Goal: Information Seeking & Learning: Learn about a topic

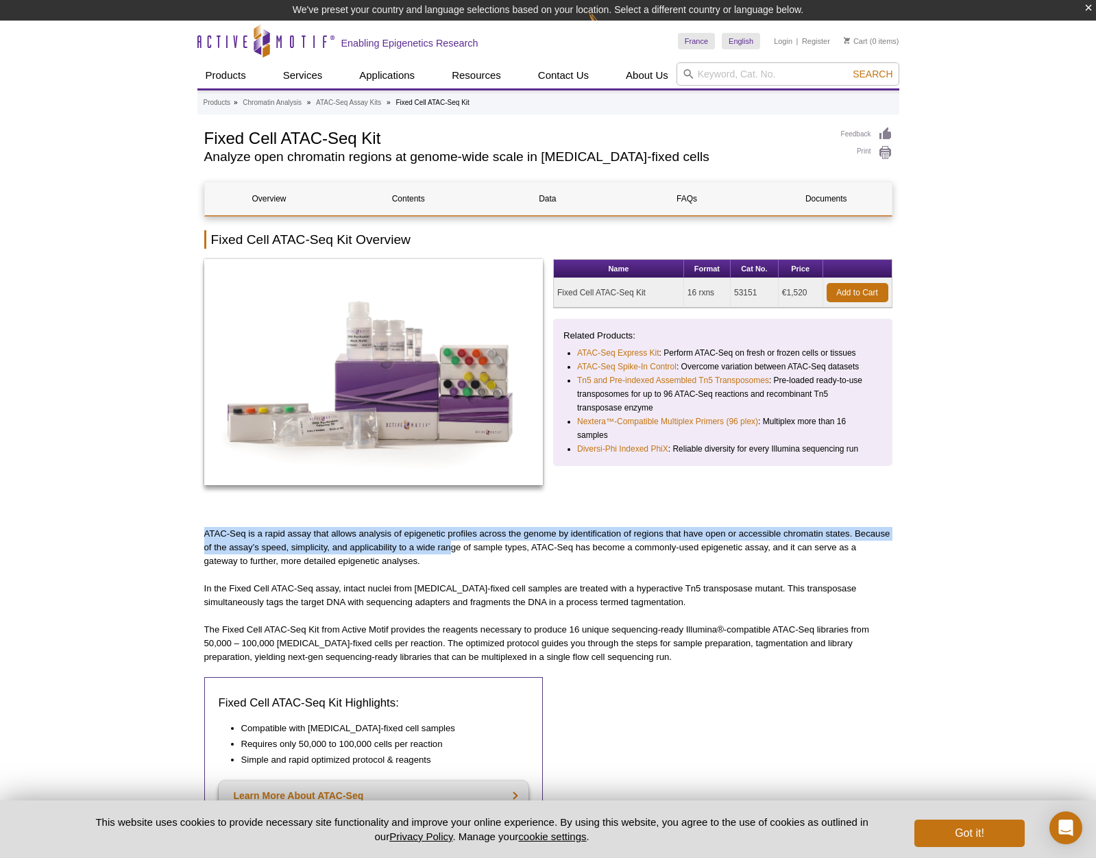
drag, startPoint x: 411, startPoint y: 513, endPoint x: 470, endPoint y: 557, distance: 74.0
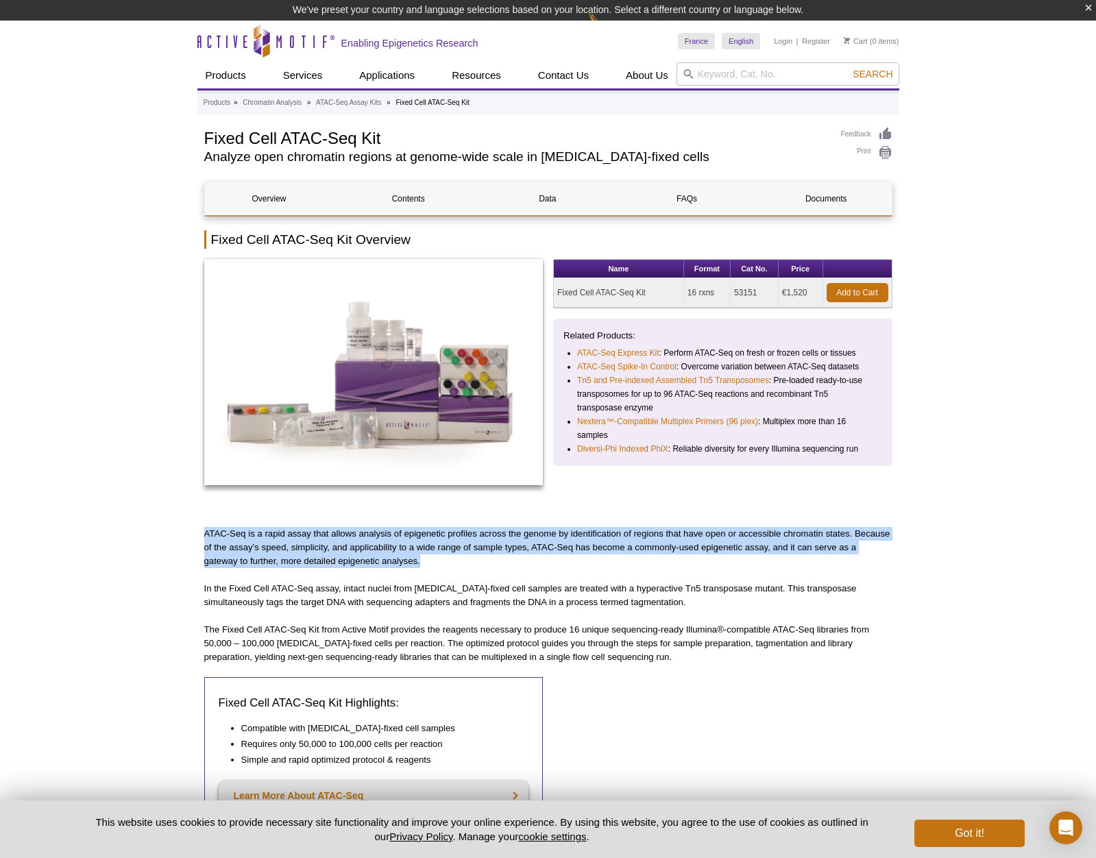
drag, startPoint x: 470, startPoint y: 557, endPoint x: 379, endPoint y: 508, distance: 103.4
drag, startPoint x: 379, startPoint y: 508, endPoint x: 459, endPoint y: 565, distance: 98.3
click at [463, 566] on p "ATAC-Seq is a rapid assay that allows analysis of epigenetic profiles across th…" at bounding box center [548, 547] width 688 height 41
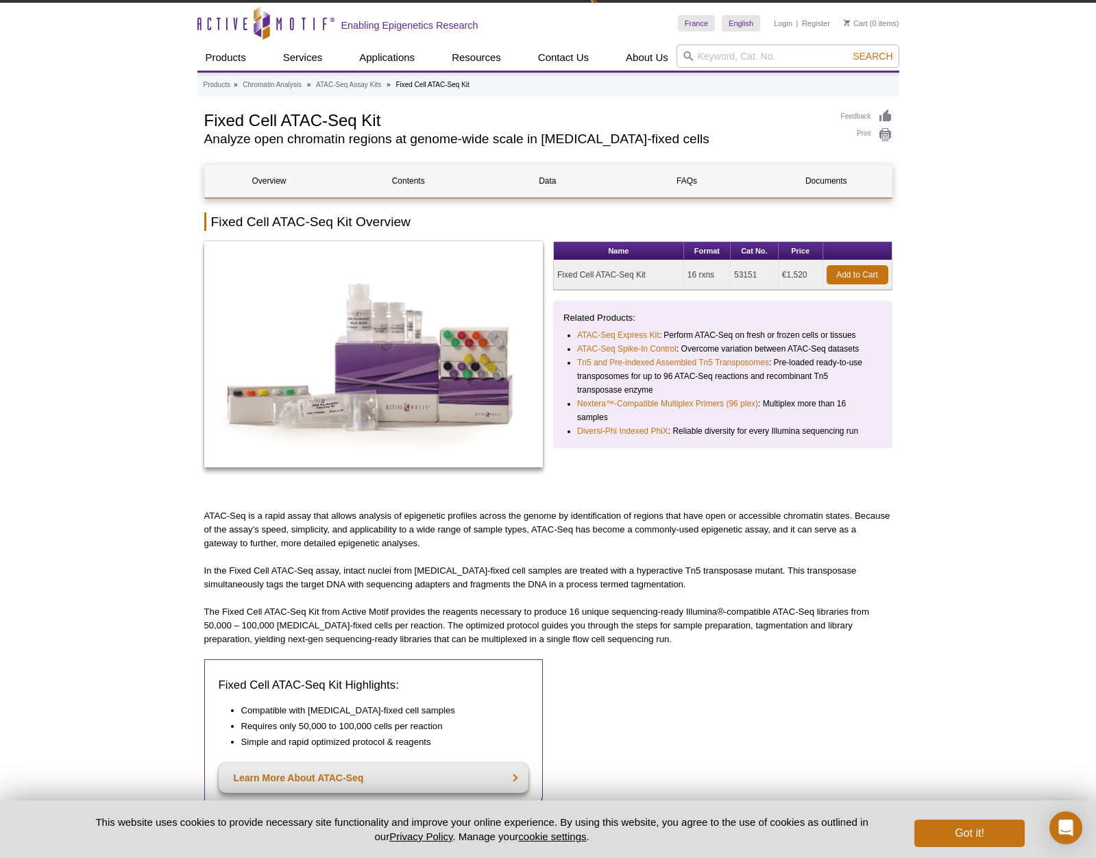
scroll to position [19, 0]
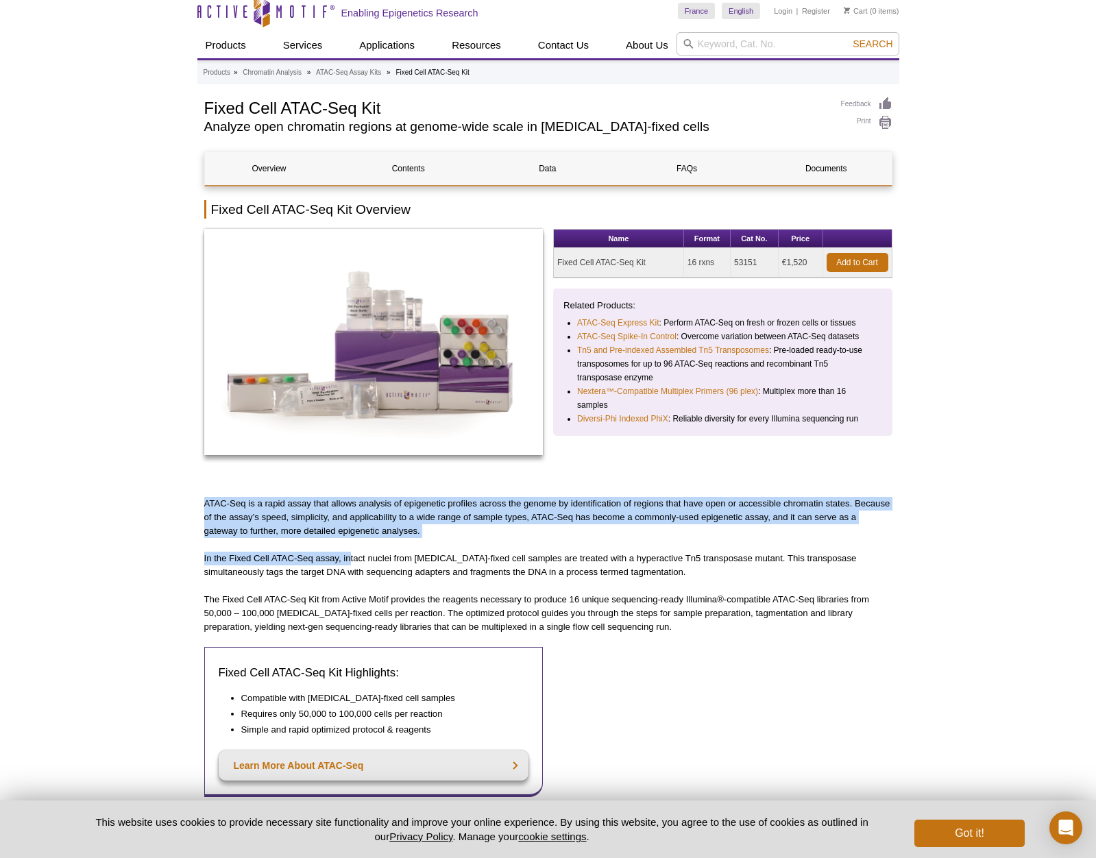
drag, startPoint x: 298, startPoint y: 492, endPoint x: 371, endPoint y: 542, distance: 88.4
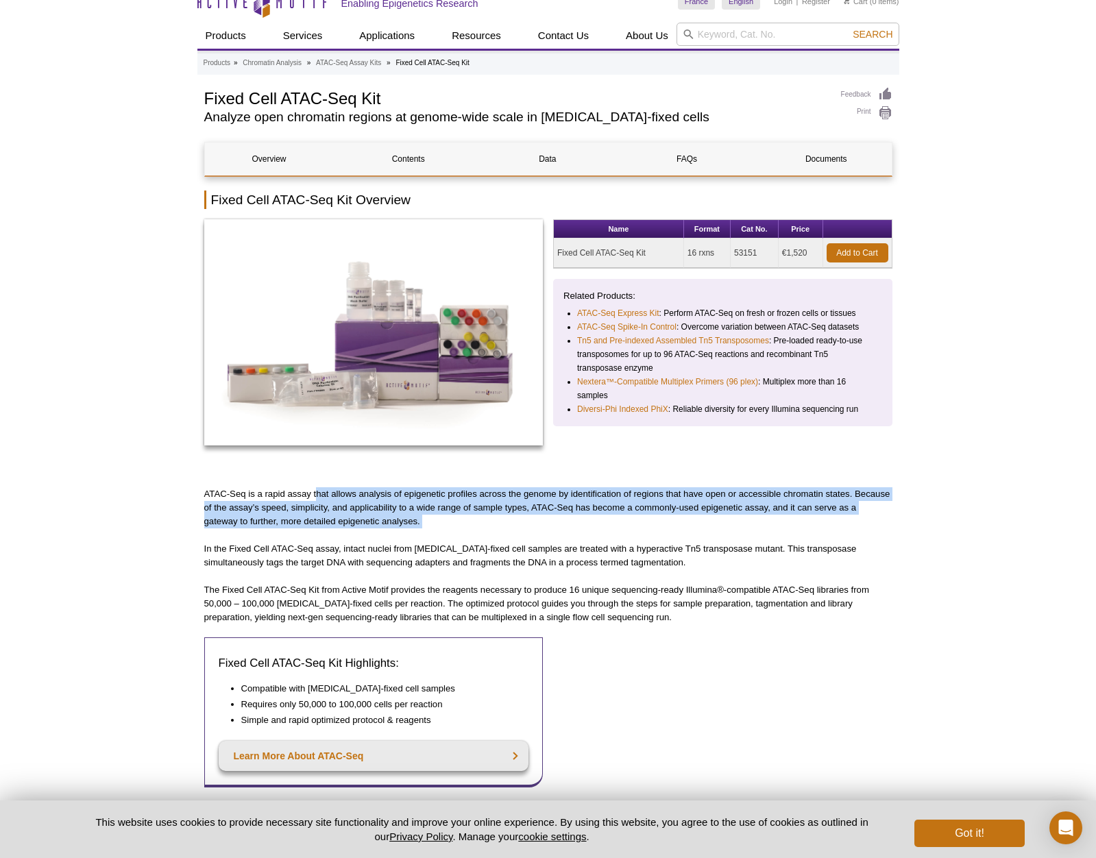
drag, startPoint x: 334, startPoint y: 511, endPoint x: 313, endPoint y: 492, distance: 28.6
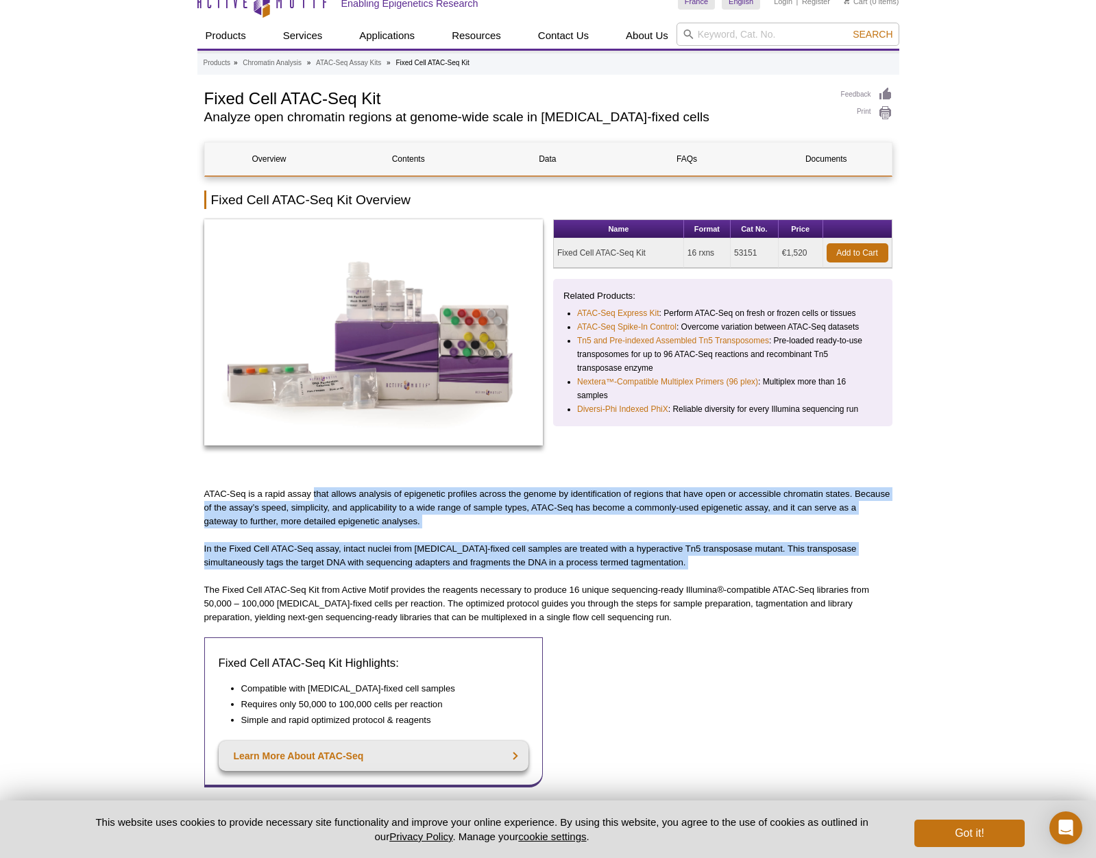
drag, startPoint x: 350, startPoint y: 542, endPoint x: 374, endPoint y: 573, distance: 39.2
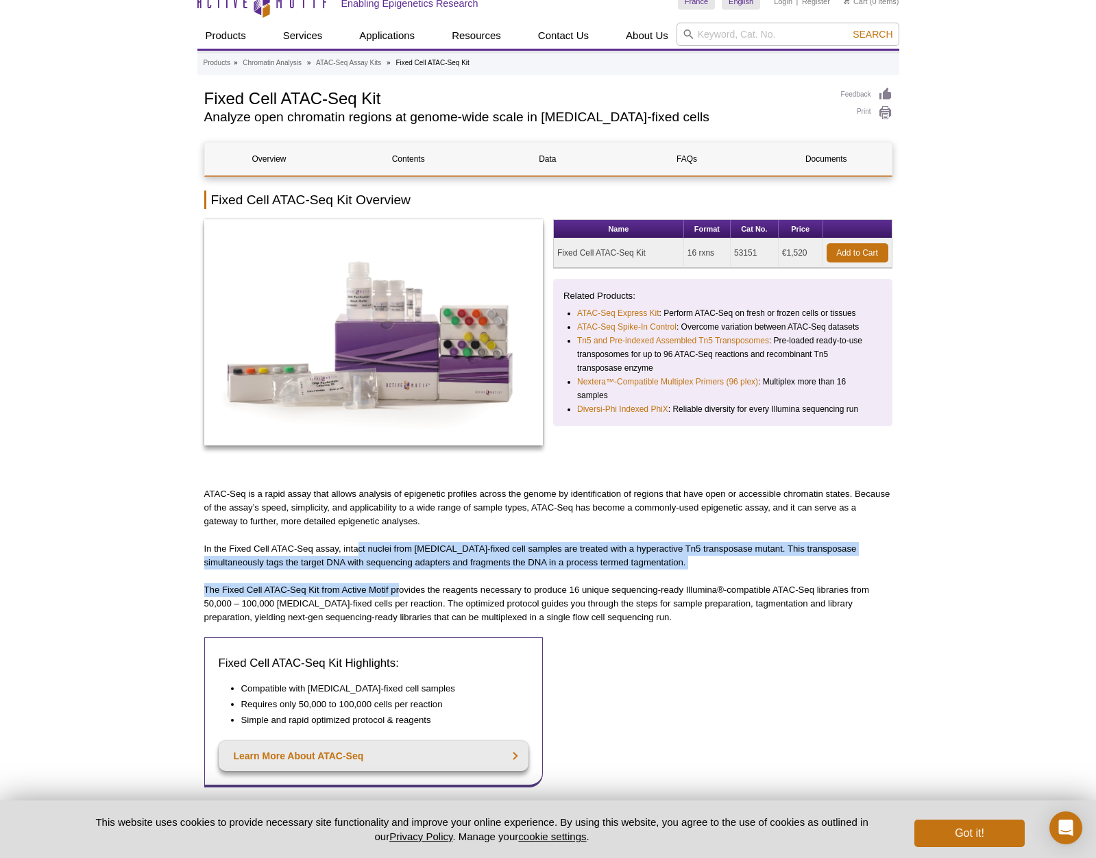
drag, startPoint x: 382, startPoint y: 575, endPoint x: 403, endPoint y: 592, distance: 27.3
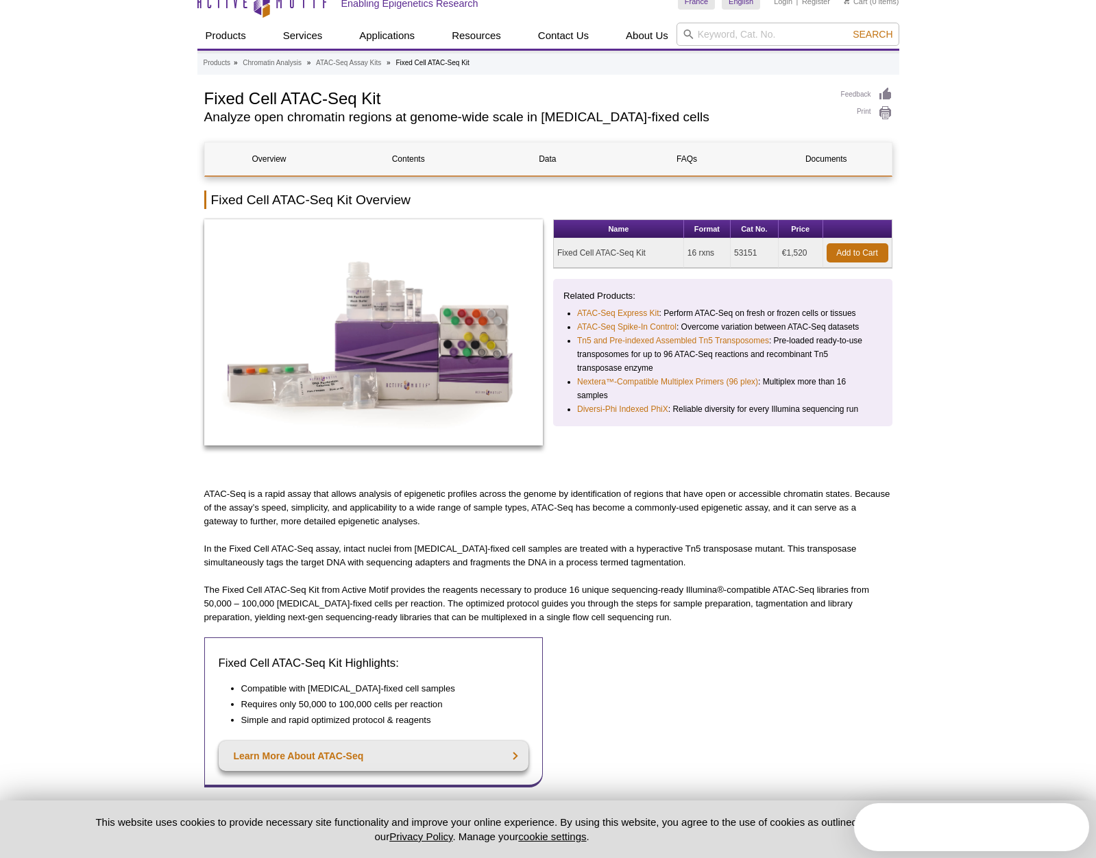
drag, startPoint x: 403, startPoint y: 592, endPoint x: 453, endPoint y: 605, distance: 51.7
click at [403, 592] on p "The Fixed Cell ATAC-Seq Kit from Active Motif provides the reagents necessary t…" at bounding box center [548, 603] width 688 height 41
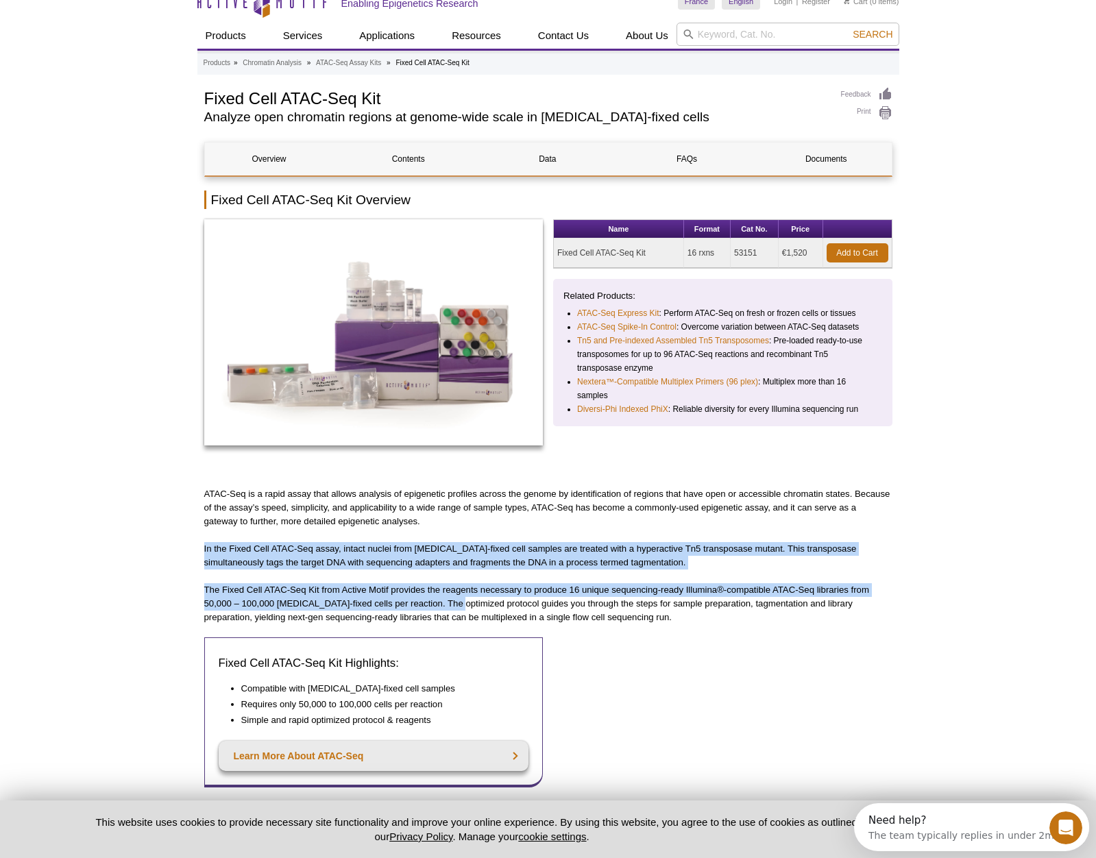
drag, startPoint x: 457, startPoint y: 607, endPoint x: 325, endPoint y: 542, distance: 147.5
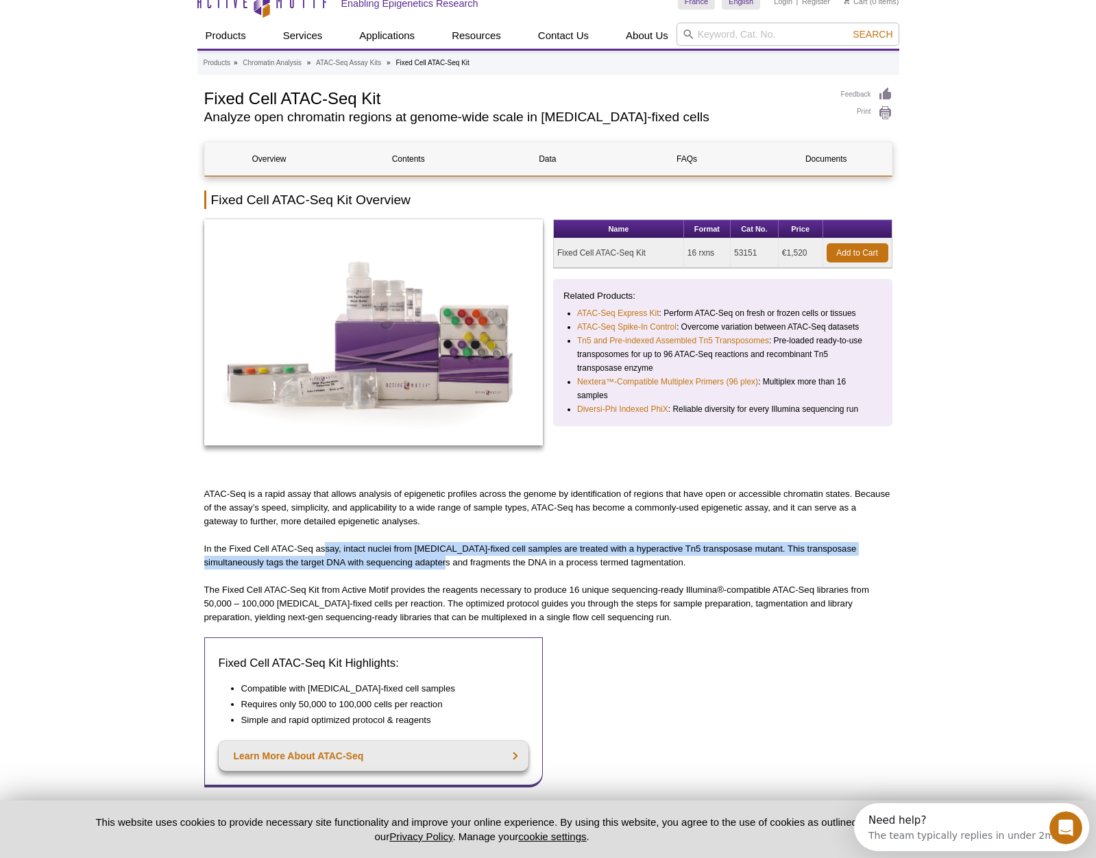
drag, startPoint x: 376, startPoint y: 568, endPoint x: 457, endPoint y: 561, distance: 81.9
click at [455, 561] on p "In the Fixed Cell ATAC-Seq assay, intact nuclei from [MEDICAL_DATA]-fixed cell …" at bounding box center [548, 555] width 688 height 27
drag, startPoint x: 455, startPoint y: 559, endPoint x: 396, endPoint y: 548, distance: 60.6
click at [396, 548] on p "In the Fixed Cell ATAC-Seq assay, intact nuclei from [MEDICAL_DATA]-fixed cell …" at bounding box center [548, 555] width 688 height 27
drag, startPoint x: 396, startPoint y: 548, endPoint x: 485, endPoint y: 562, distance: 90.3
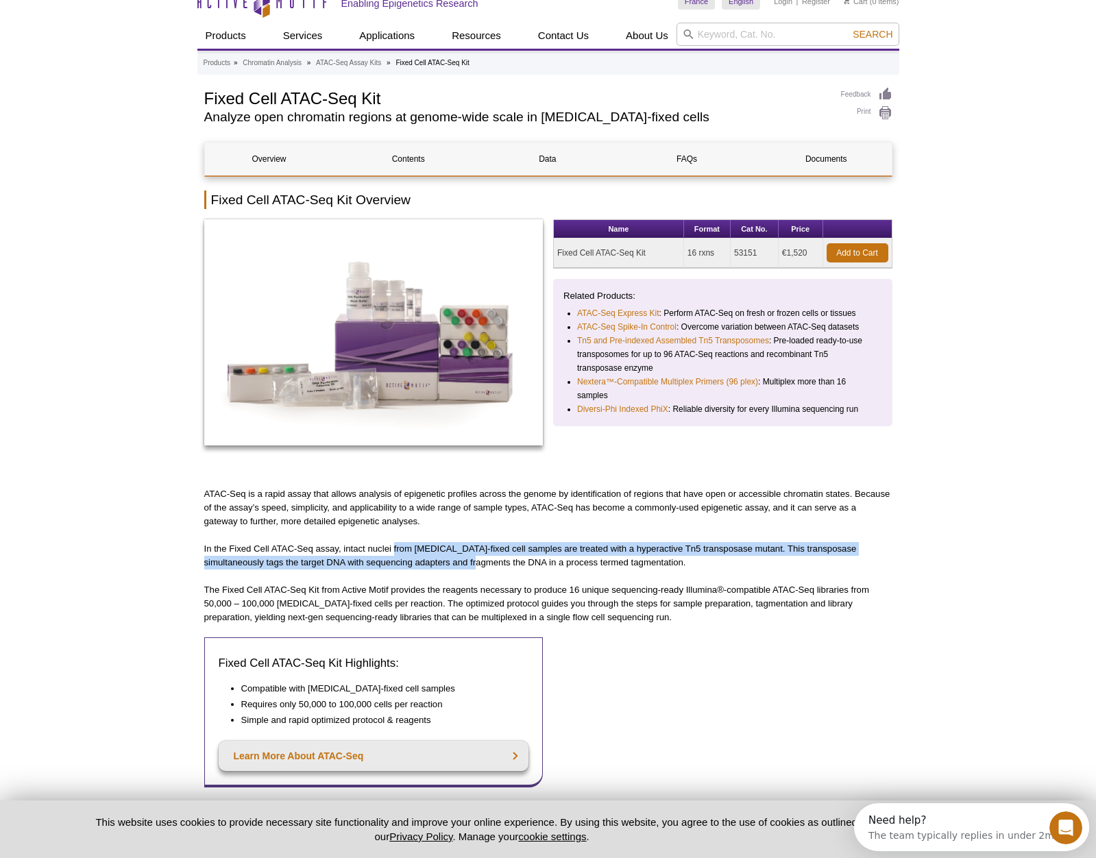
click at [485, 562] on p "In the Fixed Cell ATAC-Seq assay, intact nuclei from [MEDICAL_DATA]-fixed cell …" at bounding box center [548, 555] width 688 height 27
drag, startPoint x: 490, startPoint y: 562, endPoint x: 345, endPoint y: 538, distance: 146.6
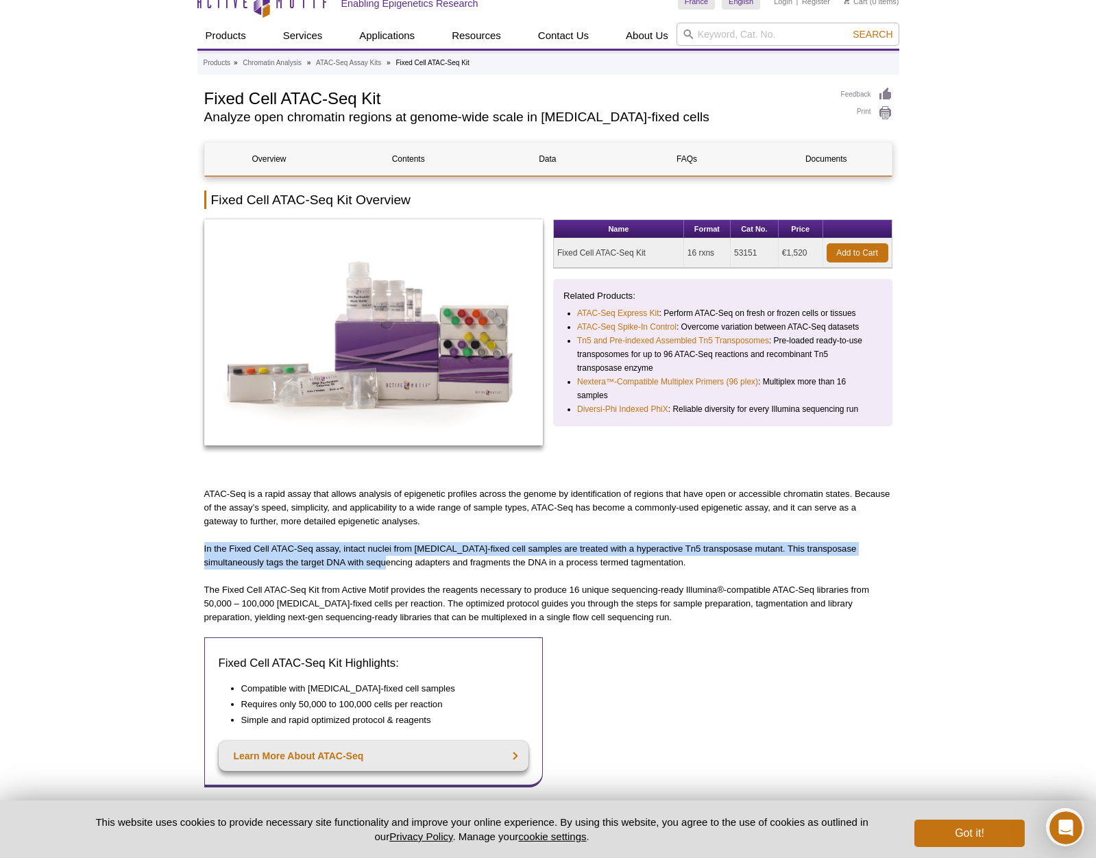
drag, startPoint x: 379, startPoint y: 557, endPoint x: 398, endPoint y: 563, distance: 20.2
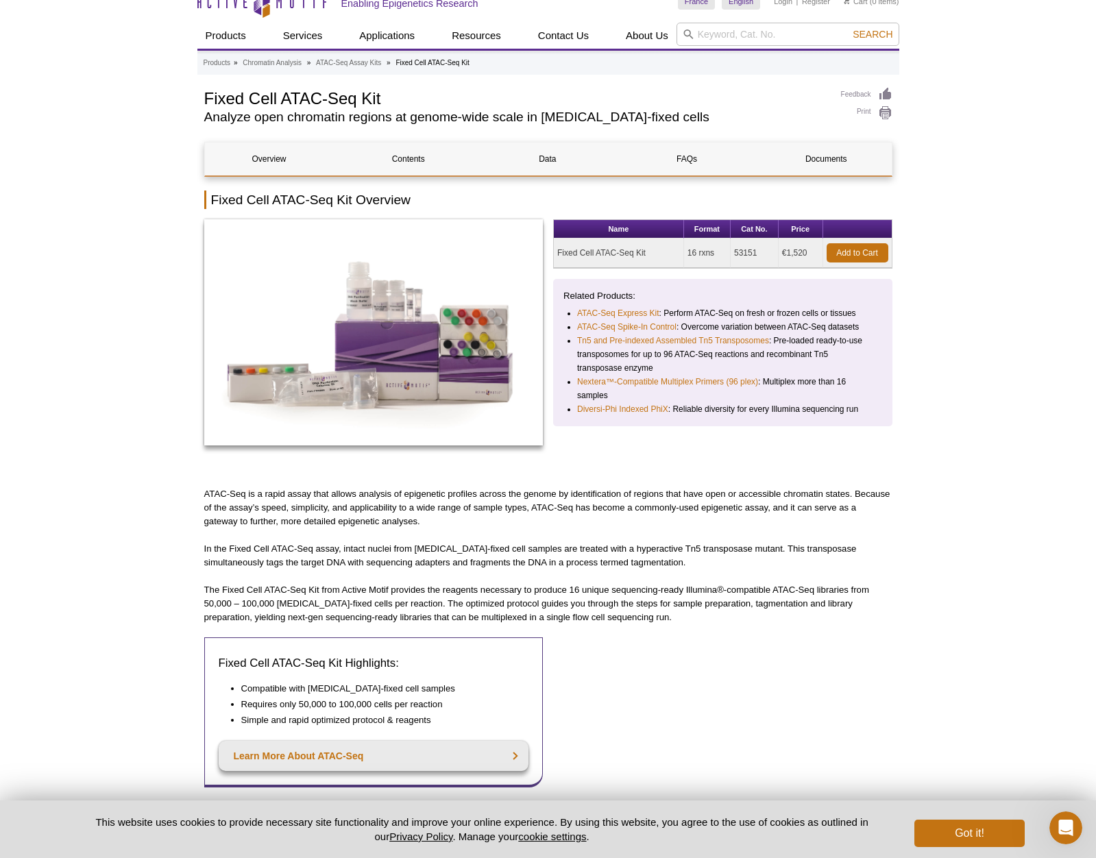
click at [398, 563] on p "In the Fixed Cell ATAC-Seq assay, intact nuclei from [MEDICAL_DATA]-fixed cell …" at bounding box center [548, 555] width 688 height 27
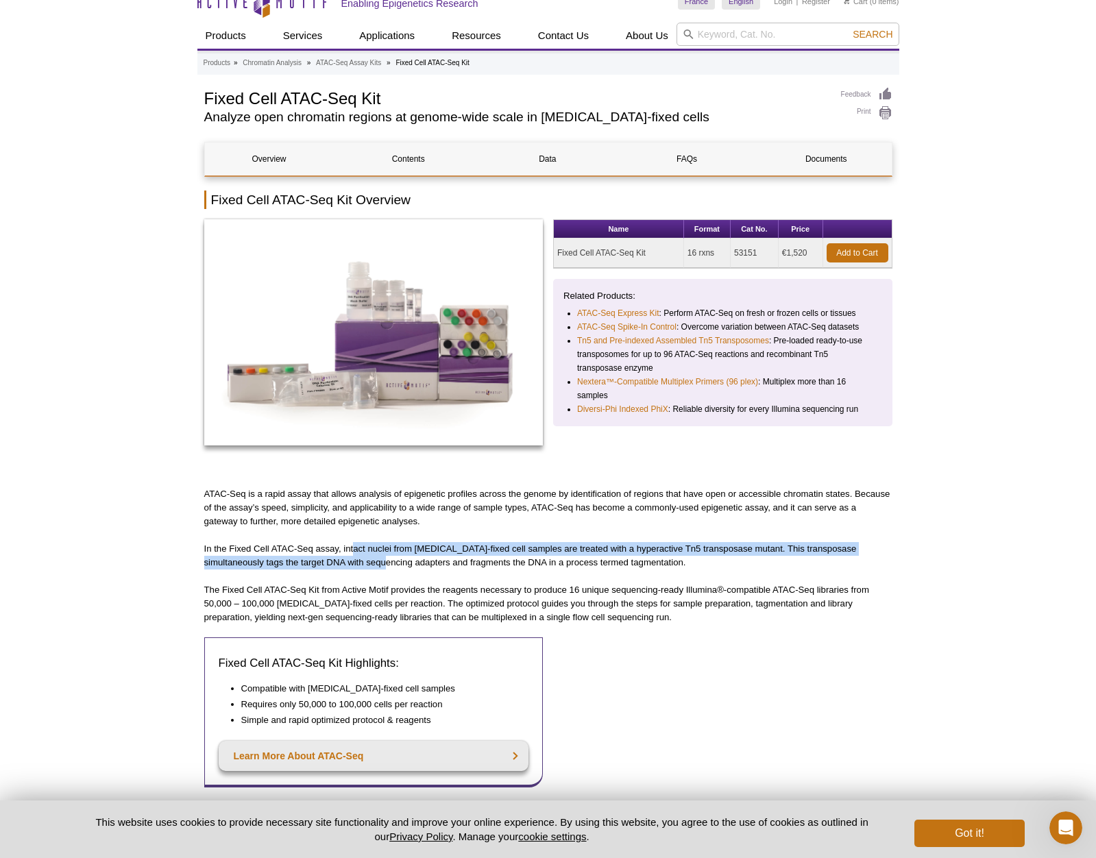
drag, startPoint x: 384, startPoint y: 560, endPoint x: 353, endPoint y: 553, distance: 31.8
click at [353, 553] on p "In the Fixed Cell ATAC-Seq assay, intact nuclei from [MEDICAL_DATA]-fixed cell …" at bounding box center [548, 555] width 688 height 27
drag, startPoint x: 371, startPoint y: 571, endPoint x: 386, endPoint y: 581, distance: 17.9
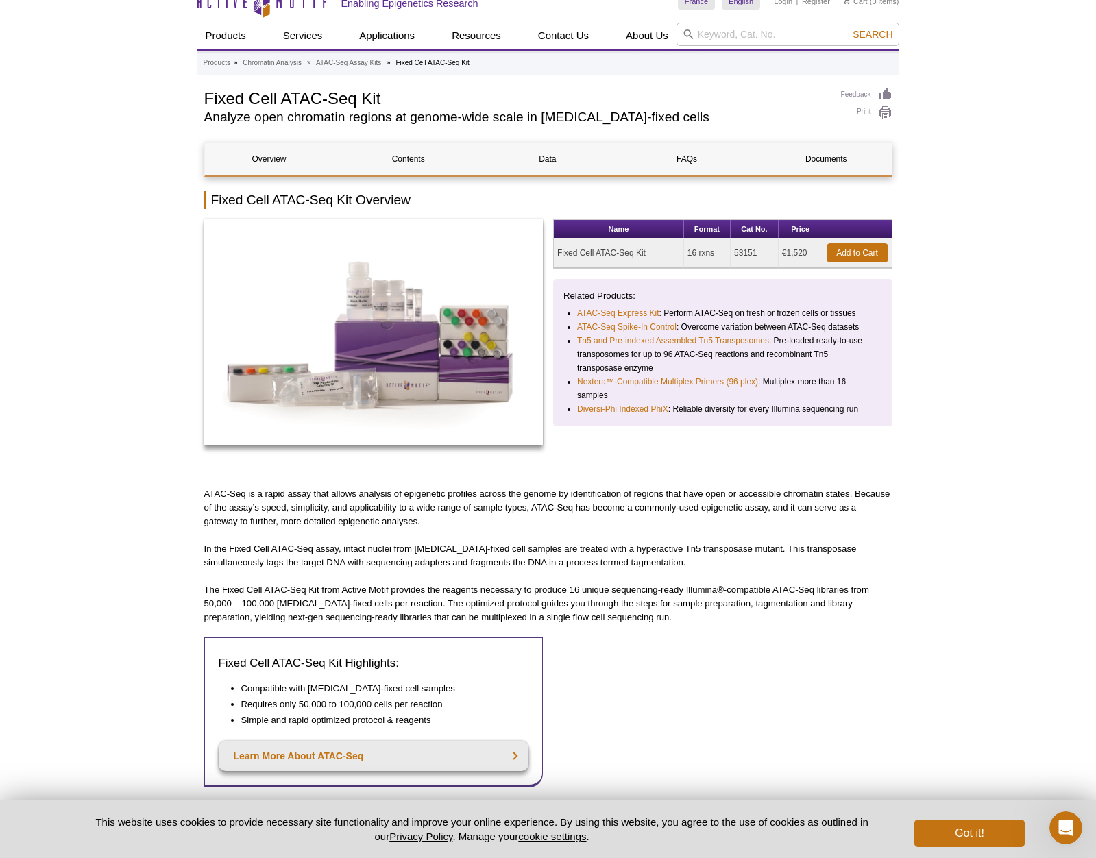
click at [391, 583] on p "The Fixed Cell ATAC-Seq Kit from Active Motif provides the reagents necessary t…" at bounding box center [548, 603] width 688 height 41
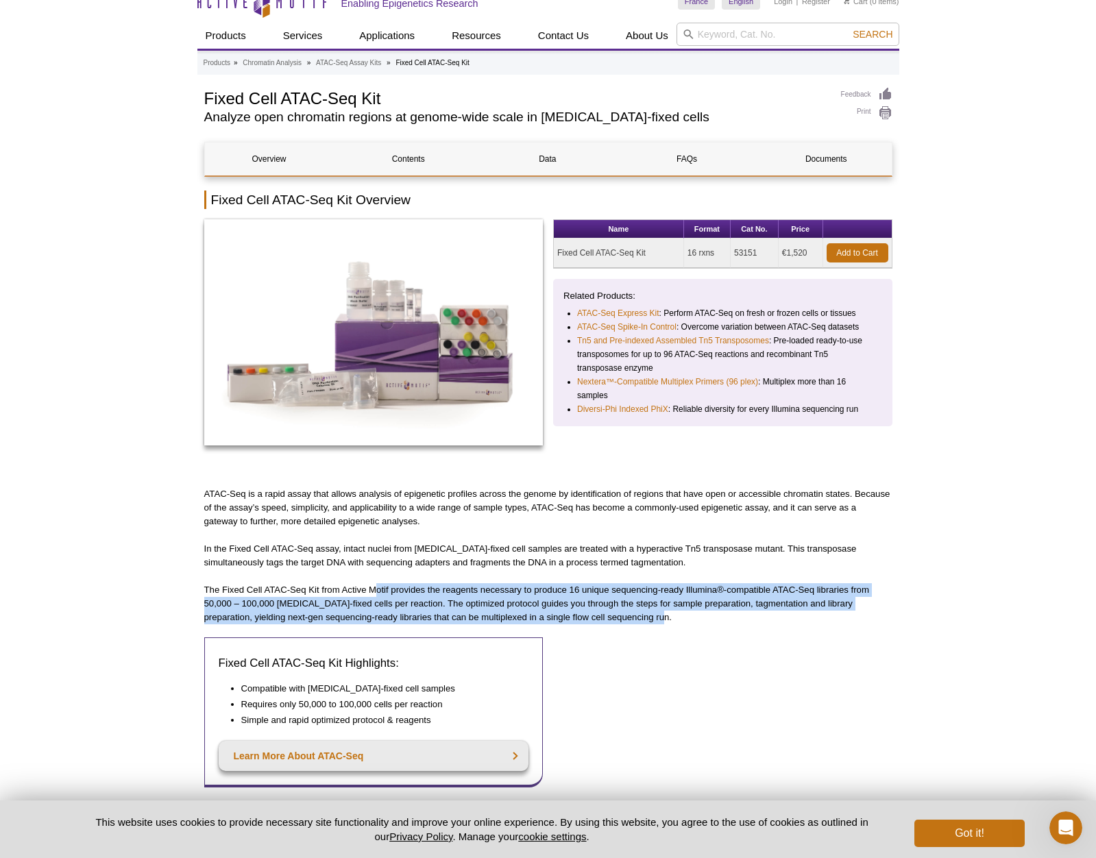
drag, startPoint x: 394, startPoint y: 610, endPoint x: 413, endPoint y: 623, distance: 22.2
click at [411, 623] on p "The Fixed Cell ATAC-Seq Kit from Active Motif provides the reagents necessary t…" at bounding box center [548, 603] width 688 height 41
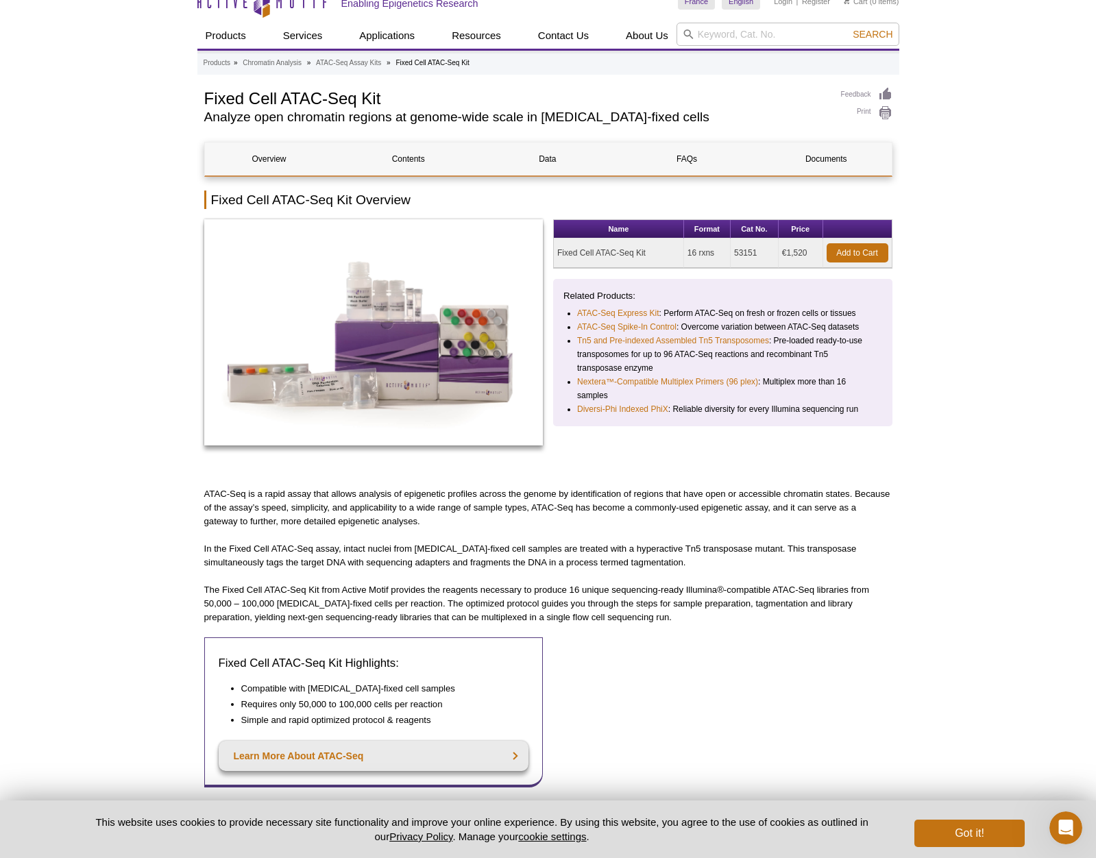
click at [413, 622] on p "The Fixed Cell ATAC-Seq Kit from Active Motif provides the reagents necessary t…" at bounding box center [548, 603] width 688 height 41
